Goal: Check status: Check status

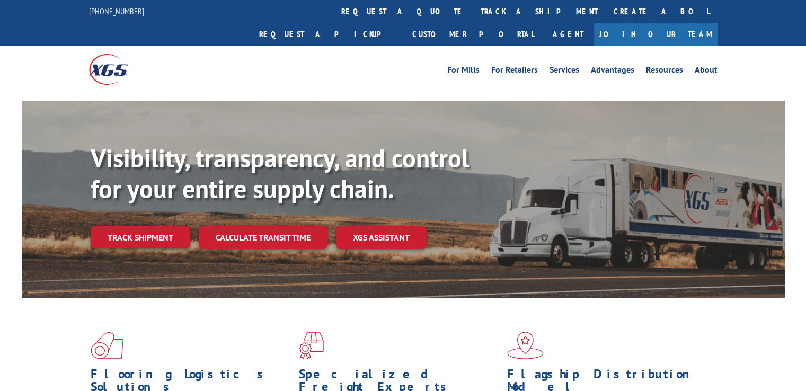
drag, startPoint x: 374, startPoint y: 14, endPoint x: 371, endPoint y: 20, distance: 6.4
click at [473, 14] on link "track a shipment" at bounding box center [539, 11] width 133 height 23
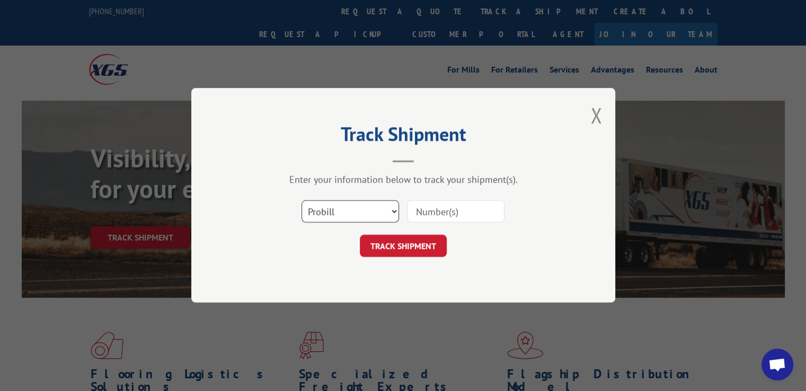
click at [395, 213] on select "Select category... Probill BOL PO" at bounding box center [351, 212] width 98 height 22
select select "bol"
click at [302, 201] on select "Select category... Probill BOL PO" at bounding box center [351, 212] width 98 height 22
click at [468, 208] on input at bounding box center [456, 212] width 98 height 22
type input "31511546"
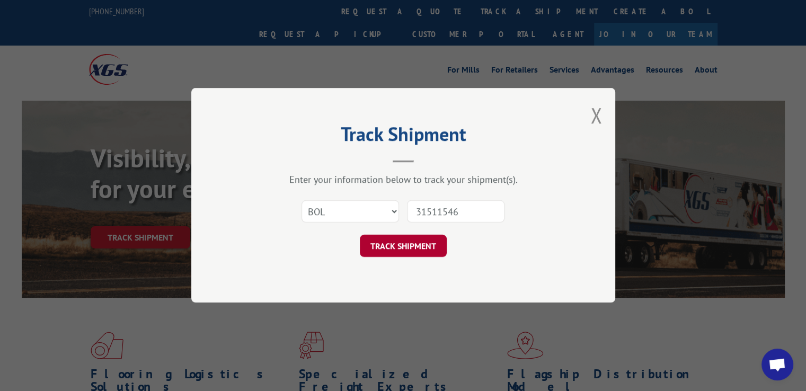
click at [406, 248] on button "TRACK SHIPMENT" at bounding box center [403, 246] width 87 height 22
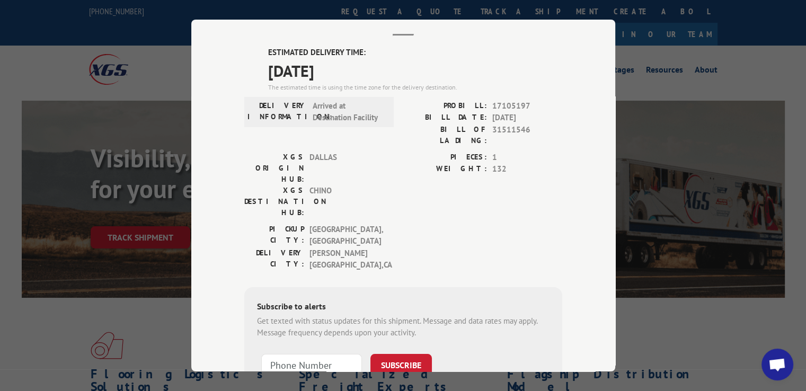
scroll to position [106, 0]
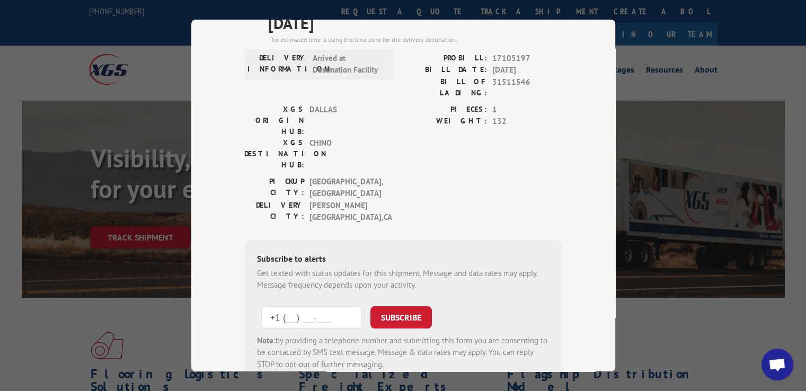
click at [293, 306] on input "+1 (___) ___-____" at bounding box center [311, 317] width 101 height 22
type input "[PHONE_NUMBER]"
click at [371, 306] on button "SUBSCRIBE" at bounding box center [402, 317] width 62 height 22
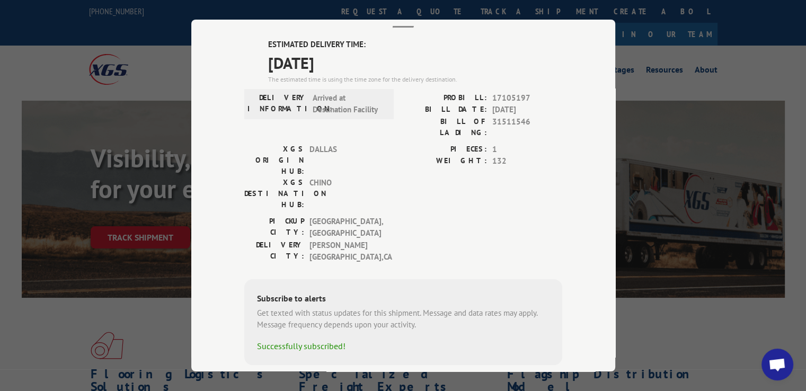
click at [686, 291] on div "Track Shipment ESTIMATED DELIVERY TIME: [DATE] The estimated time is using the …" at bounding box center [403, 195] width 806 height 391
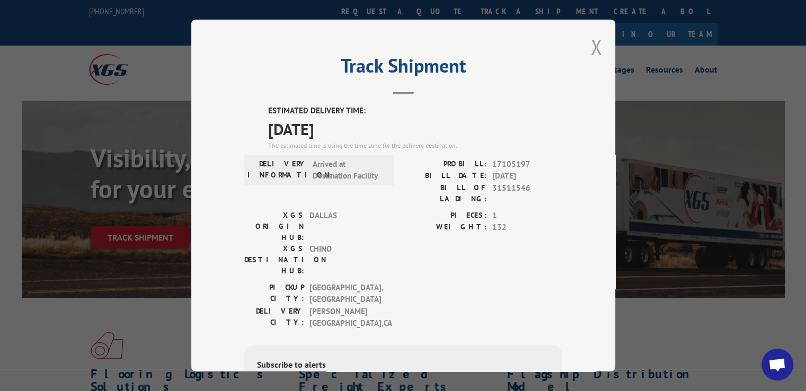
click at [591, 43] on button "Close modal" at bounding box center [597, 47] width 12 height 28
